Goal: Task Accomplishment & Management: Use online tool/utility

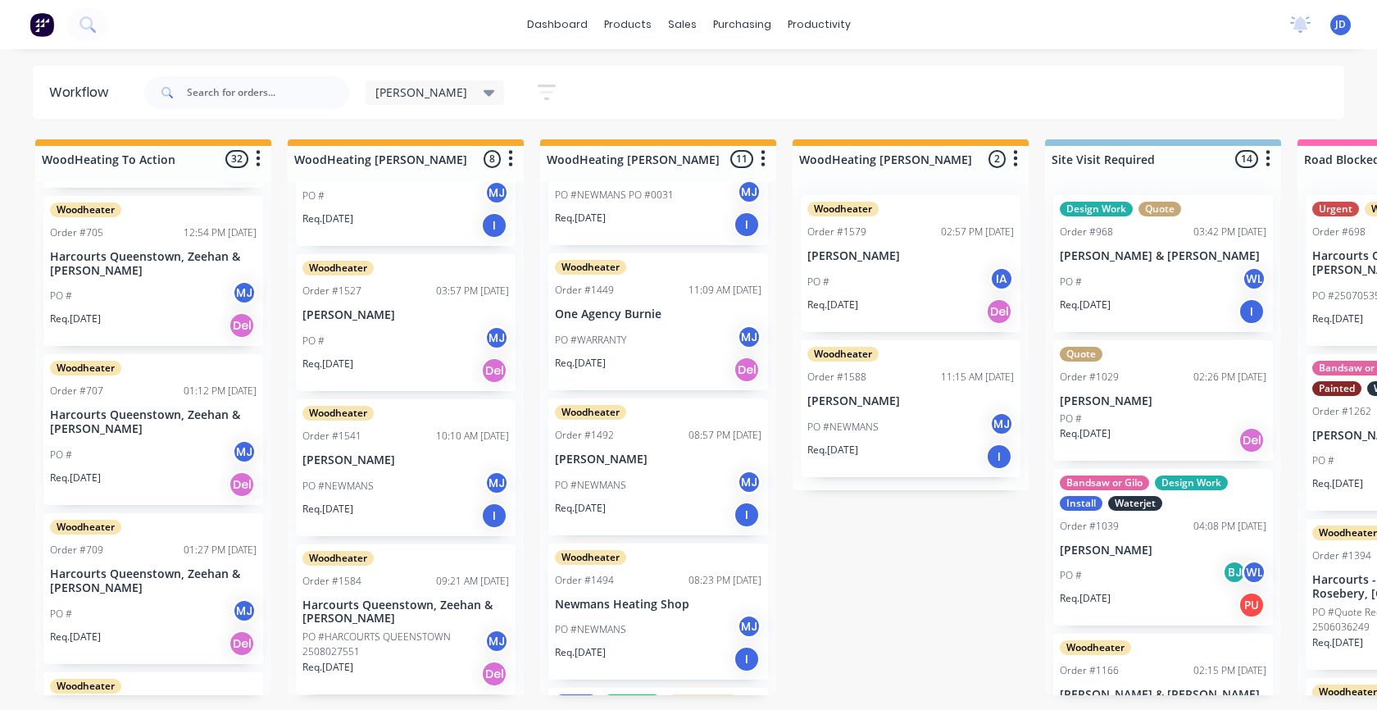
click at [658, 340] on div "PO #WARRANTY MJ" at bounding box center [658, 340] width 207 height 31
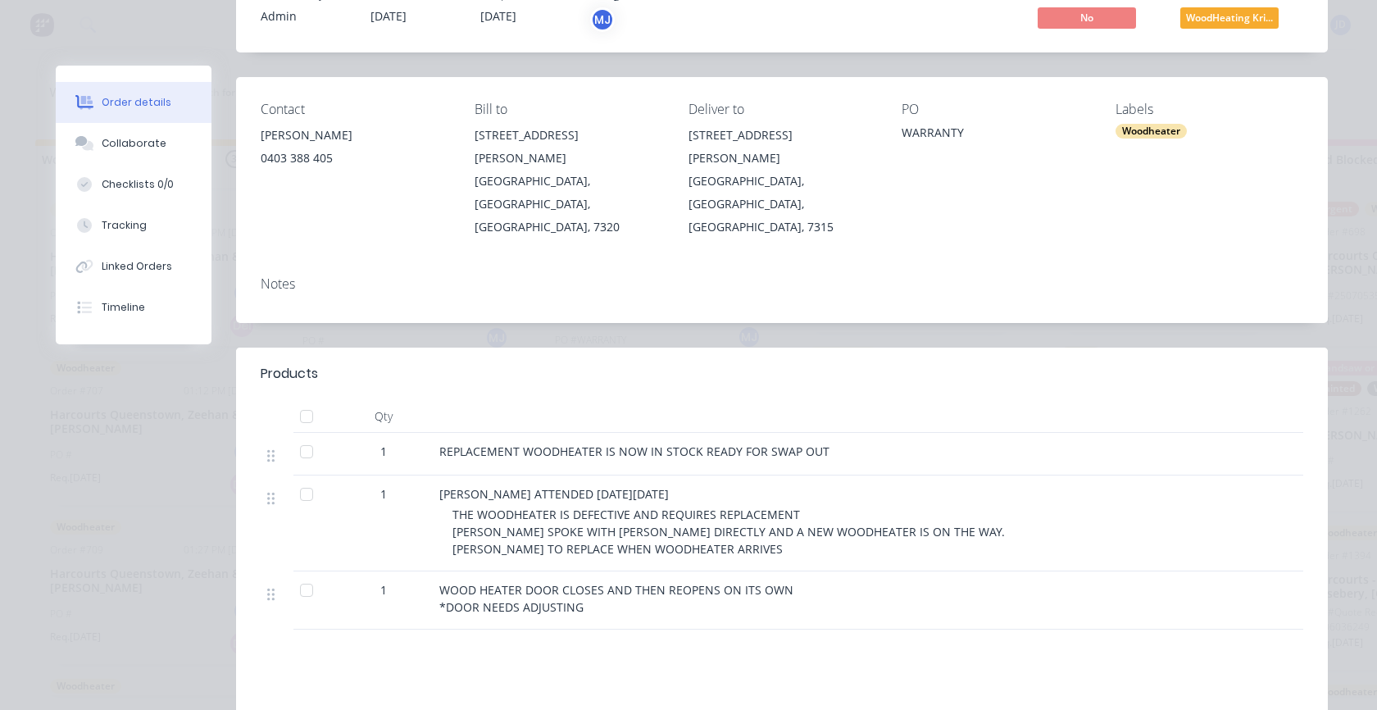
scroll to position [164, 0]
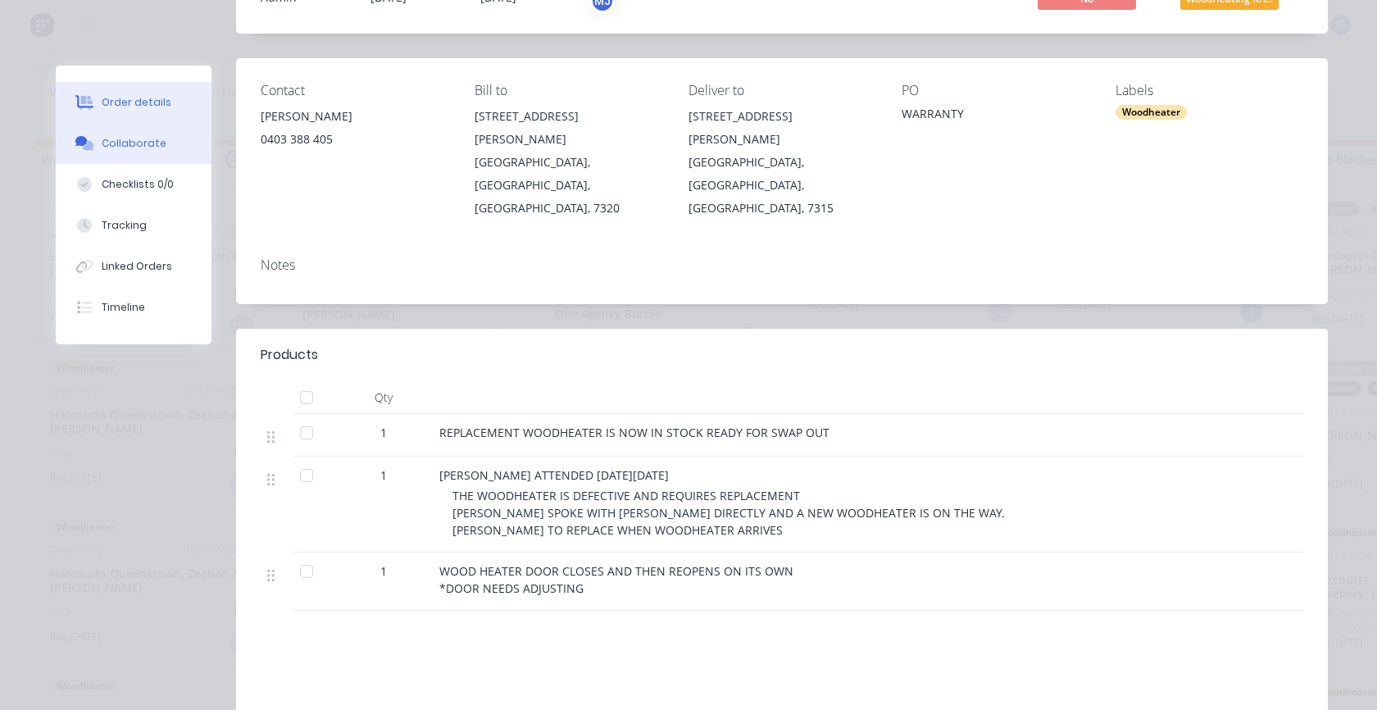
click at [142, 143] on div "Collaborate" at bounding box center [134, 143] width 65 height 15
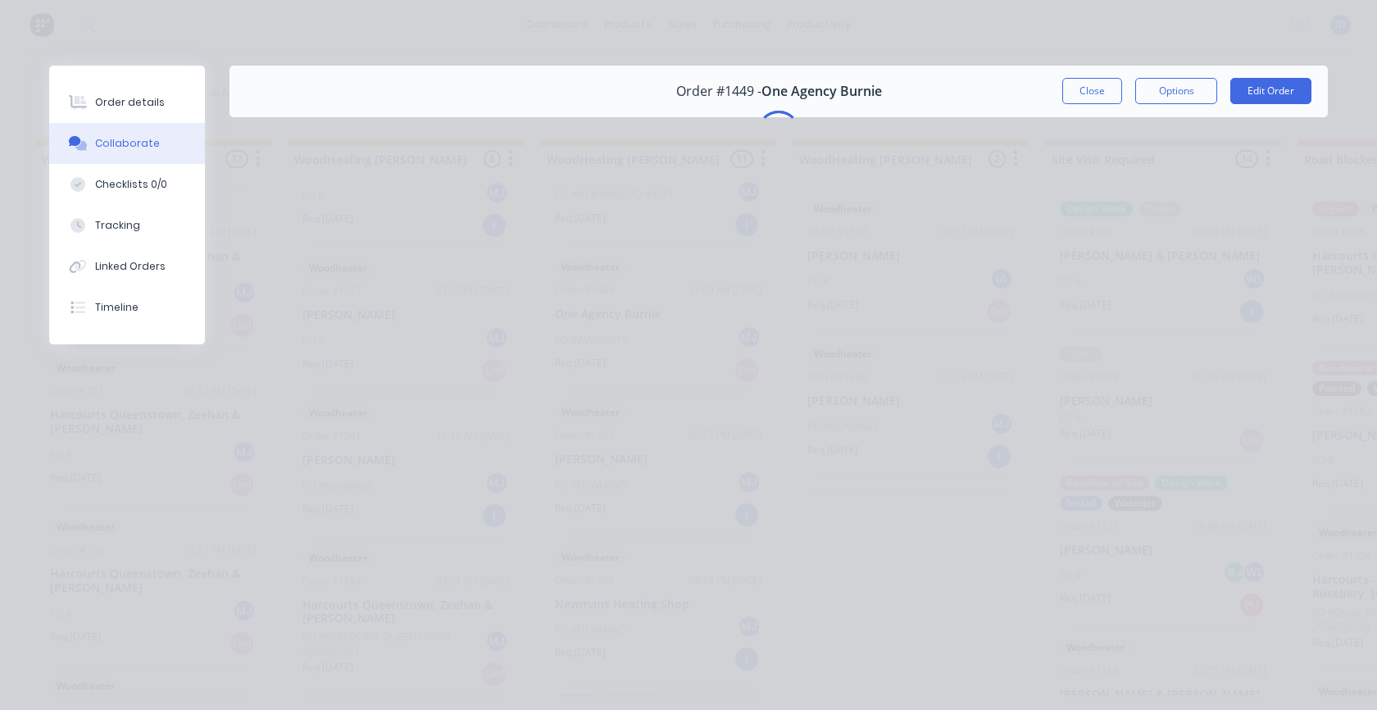
scroll to position [0, 0]
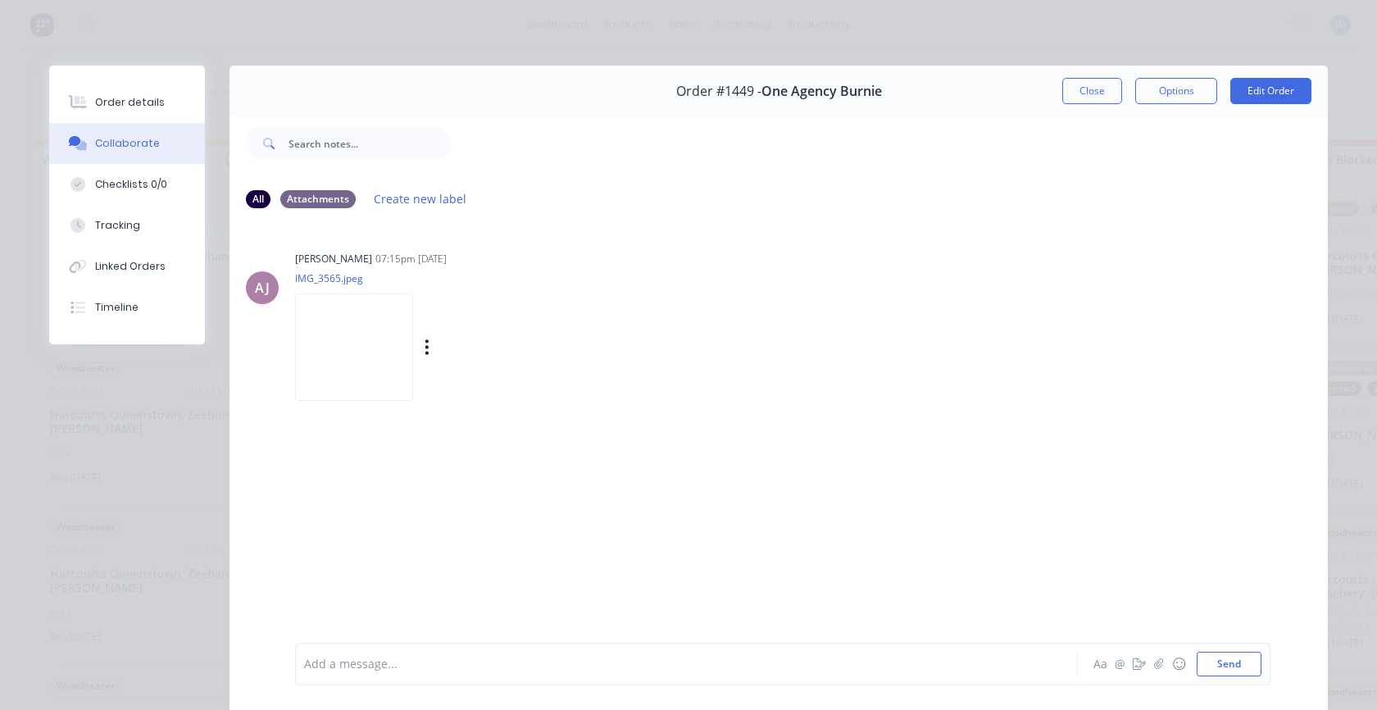
click at [387, 343] on img at bounding box center [354, 347] width 118 height 107
drag, startPoint x: 1080, startPoint y: 125, endPoint x: 1090, endPoint y: 81, distance: 45.5
click at [1080, 121] on div at bounding box center [889, 144] width 877 height 66
click at [1095, 69] on div "Order #1449 - One Agency Burnie Close Options Edit Order" at bounding box center [779, 92] width 1099 height 52
click at [1095, 92] on button "Close" at bounding box center [1093, 91] width 60 height 26
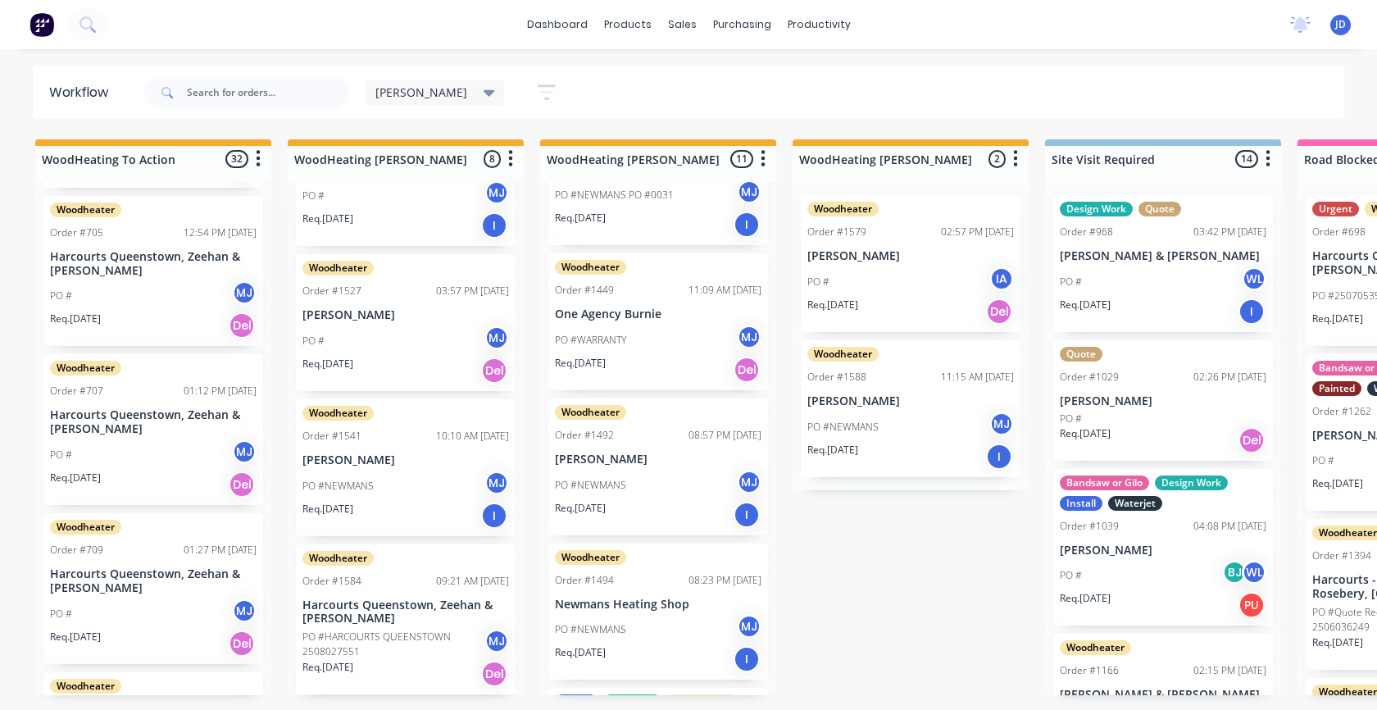
scroll to position [0, 1393]
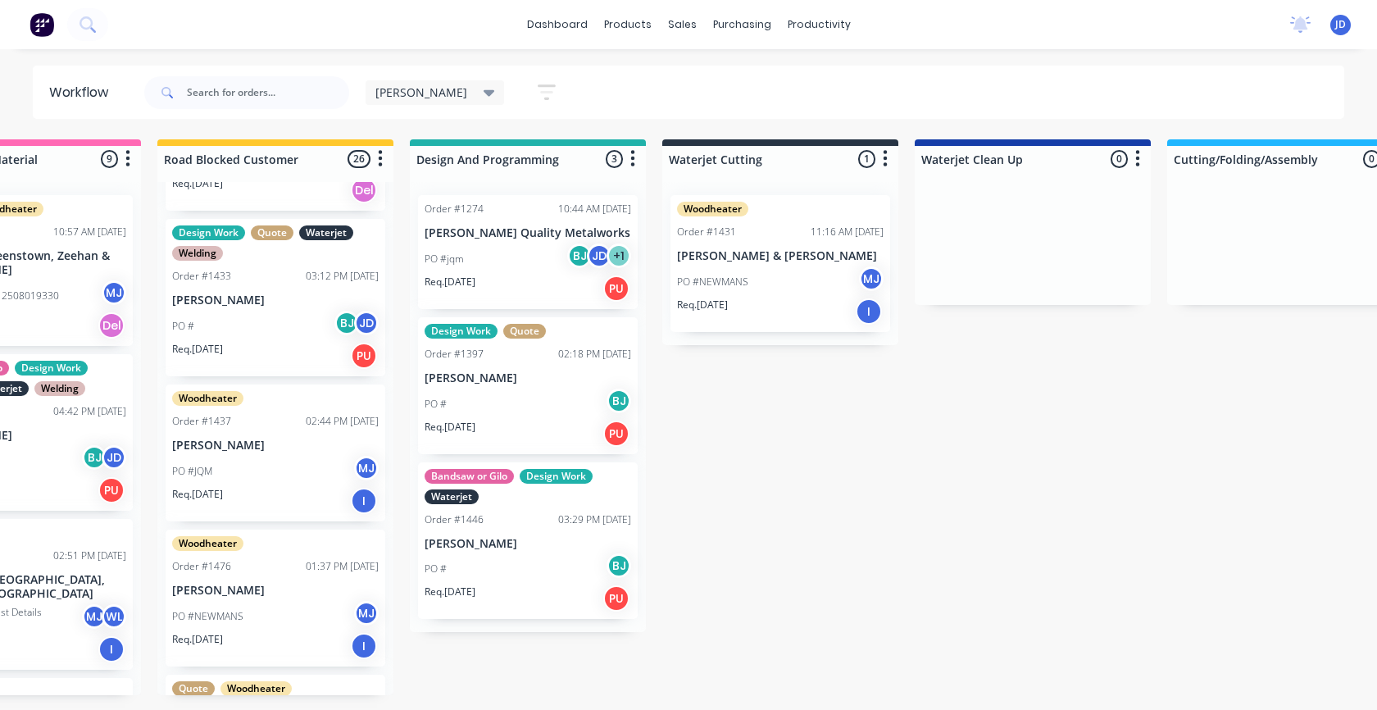
click at [803, 260] on div "[PERSON_NAME] [PERSON_NAME]" at bounding box center [790, 236] width 246 height 49
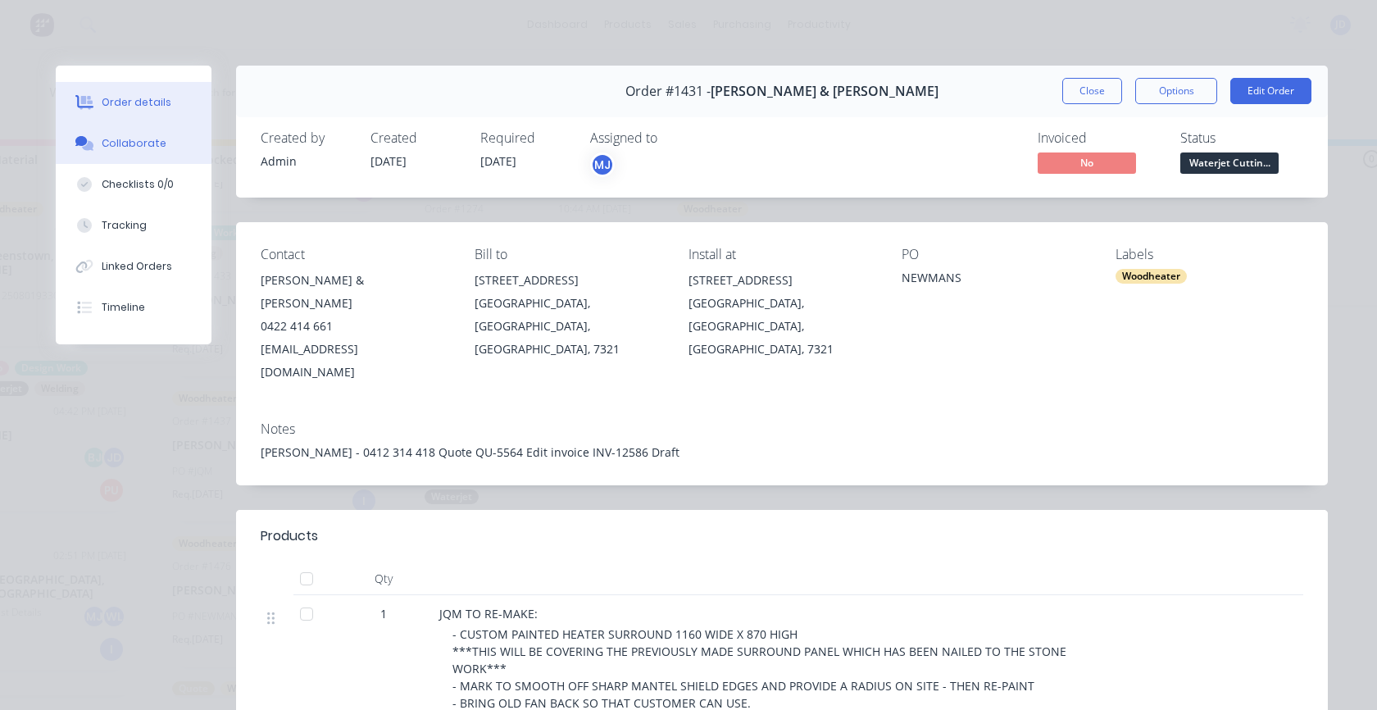
click at [175, 145] on button "Collaborate" at bounding box center [134, 143] width 156 height 41
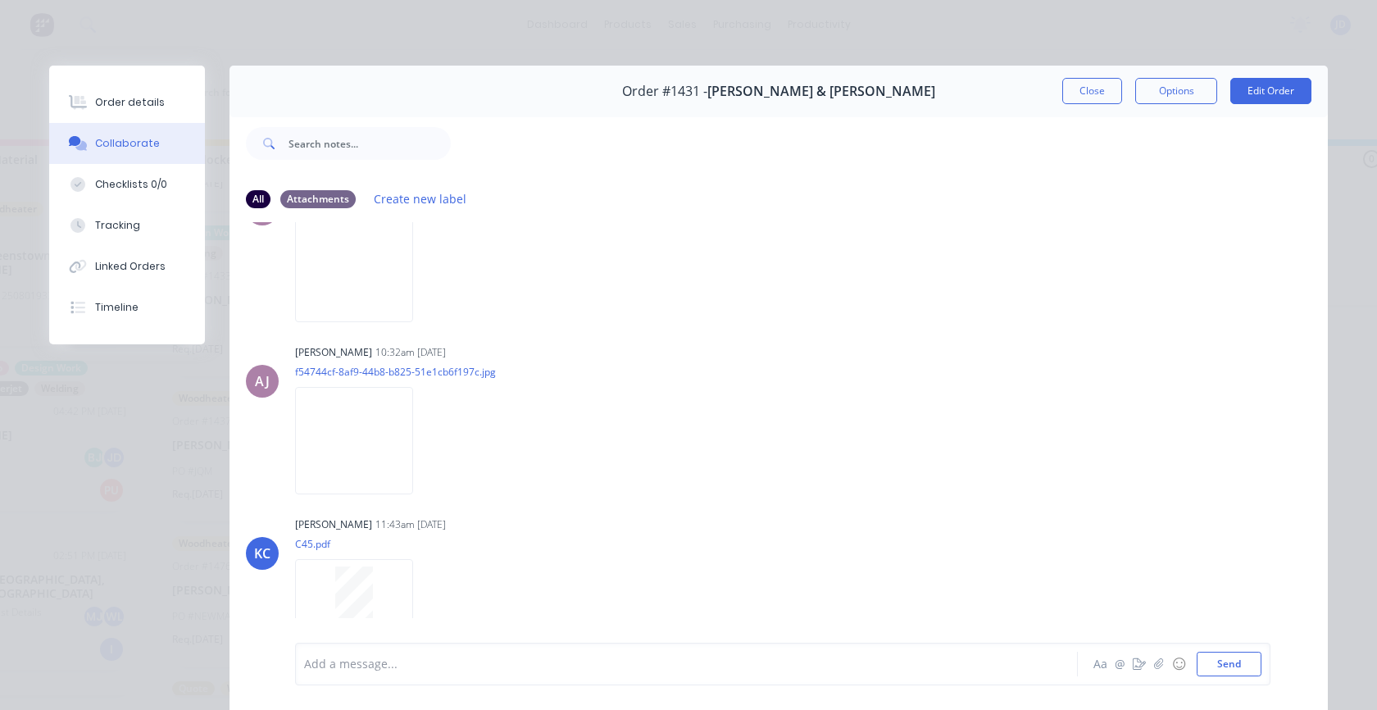
scroll to position [1989, 0]
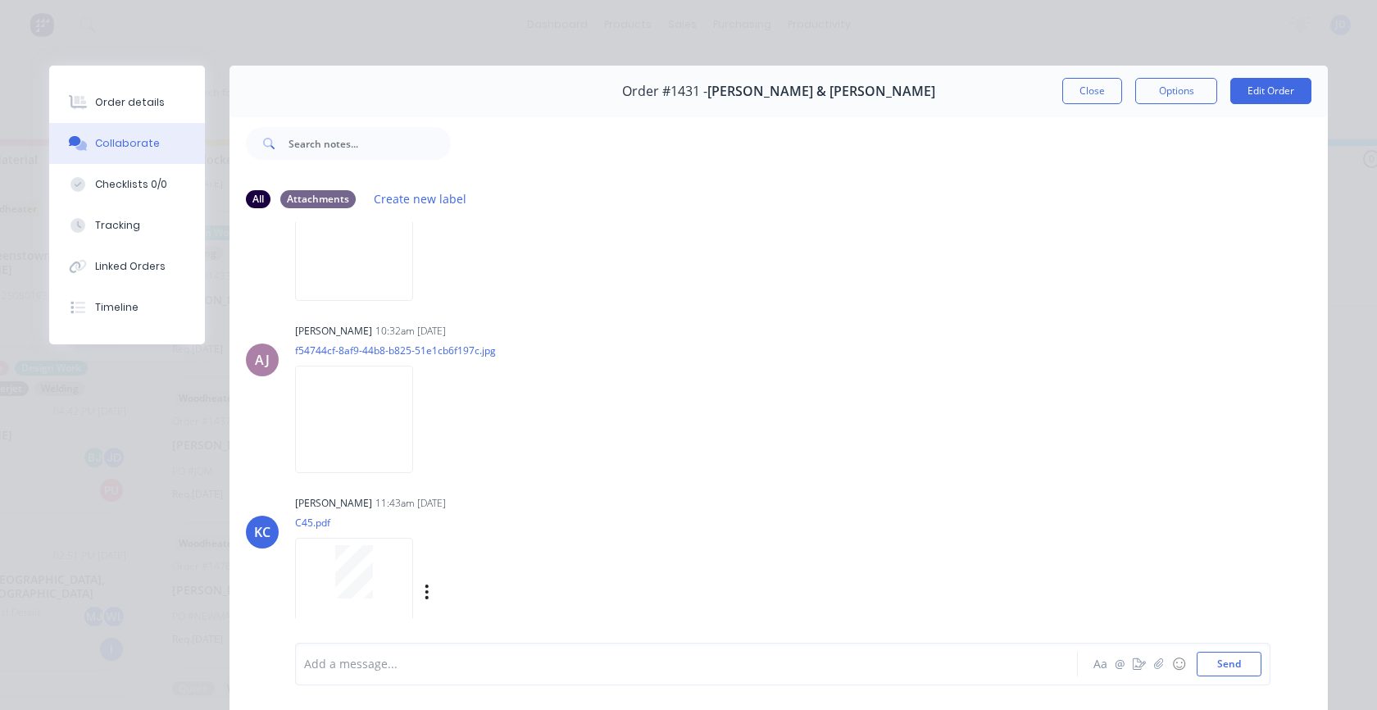
click at [317, 534] on div "Labels Download" at bounding box center [445, 591] width 301 height 123
click at [339, 450] on img at bounding box center [354, 419] width 118 height 107
click at [151, 113] on button "Order details" at bounding box center [127, 102] width 156 height 41
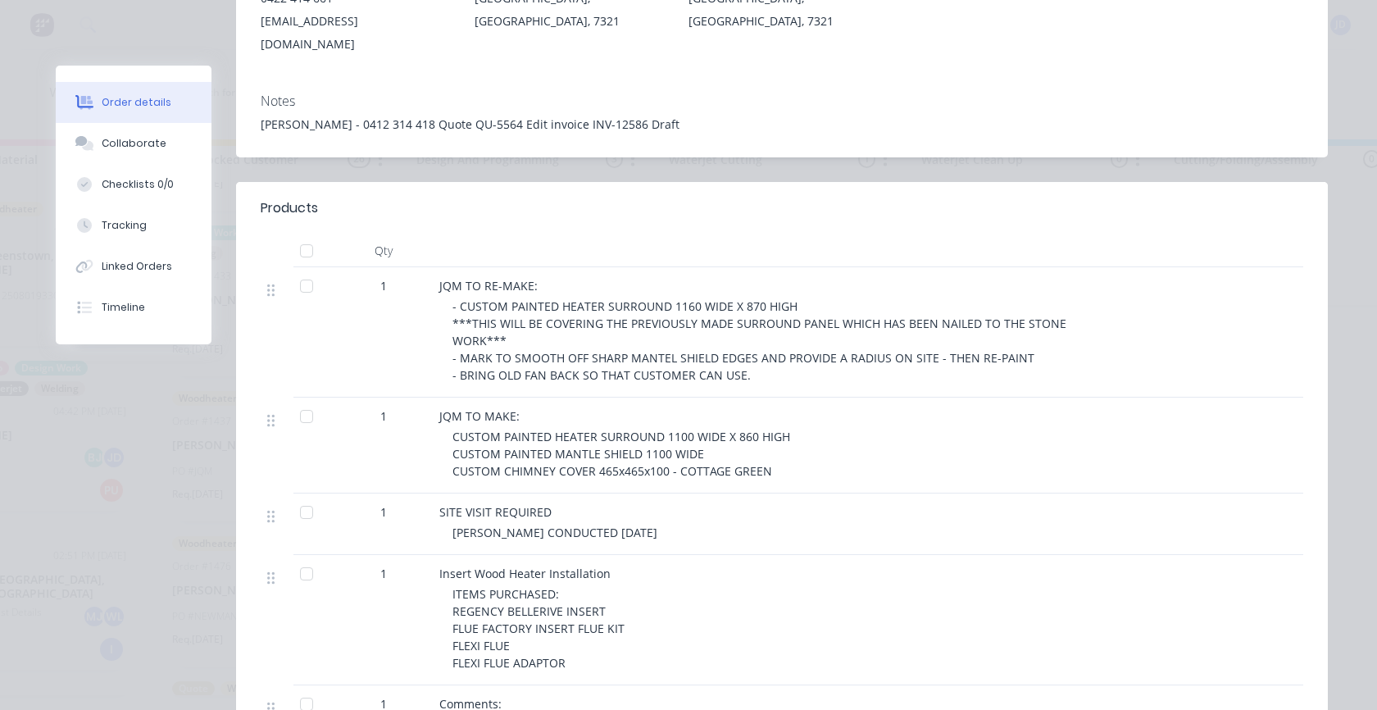
scroll to position [0, 0]
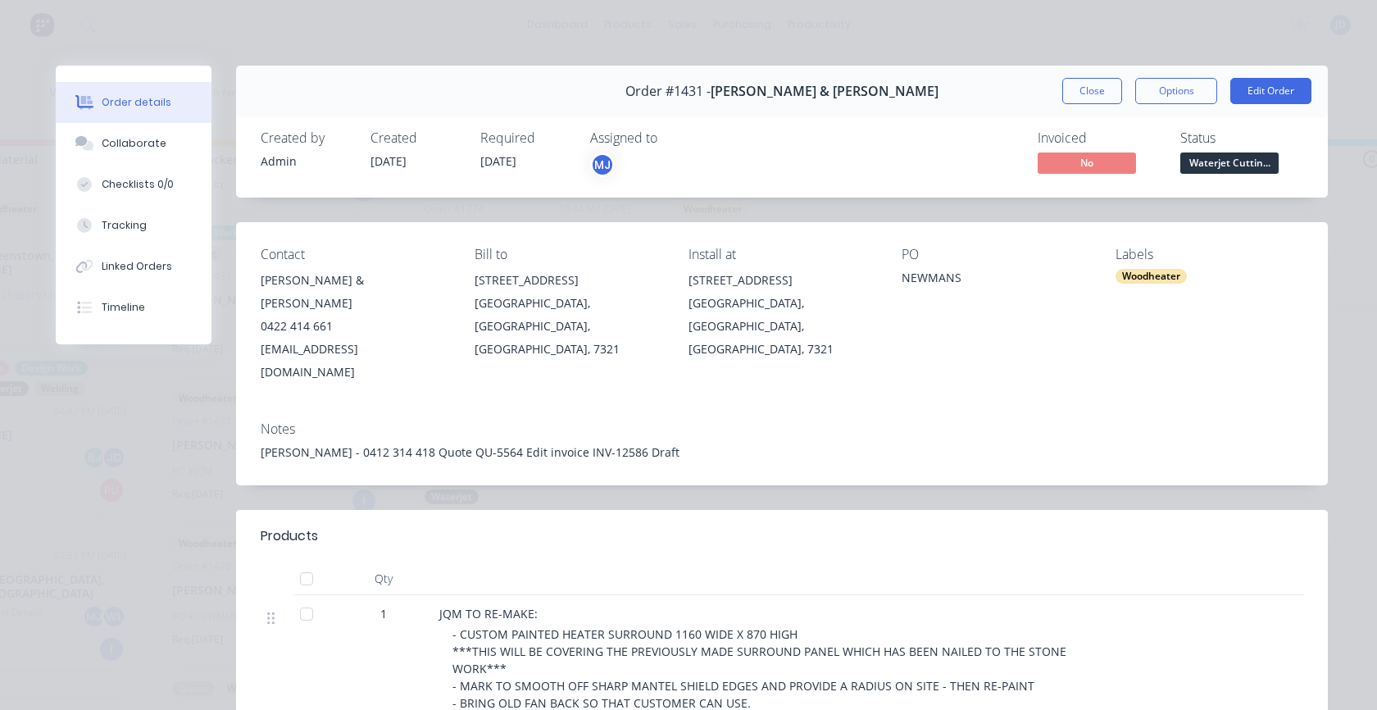
click at [146, 108] on div "Order details" at bounding box center [137, 102] width 70 height 15
click at [1064, 88] on button "Close" at bounding box center [1093, 91] width 60 height 26
